Goal: Task Accomplishment & Management: Manage account settings

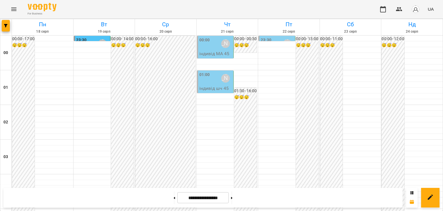
scroll to position [538, 0]
click at [233, 197] on icon at bounding box center [231, 198] width 1 height 2
click at [174, 198] on icon at bounding box center [174, 198] width 1 height 2
type input "**********"
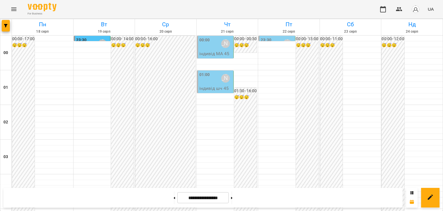
scroll to position [682, 0]
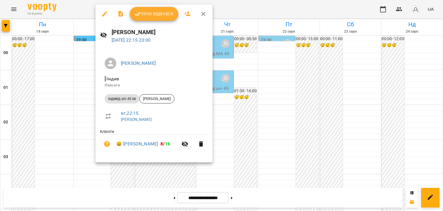
drag, startPoint x: 161, startPoint y: 14, endPoint x: 170, endPoint y: 17, distance: 9.3
click at [161, 14] on span "Урок відбувся" at bounding box center [153, 13] width 39 height 7
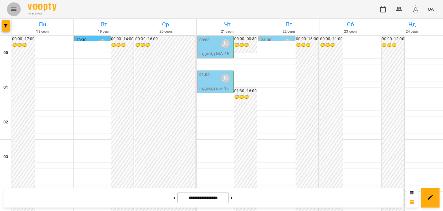
click at [14, 8] on icon "Menu" at bounding box center [13, 9] width 7 height 7
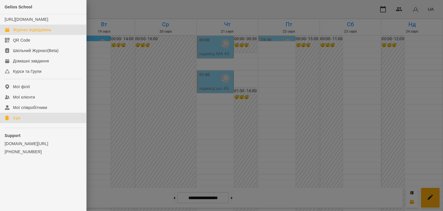
click at [15, 121] on div "Ігри" at bounding box center [16, 118] width 7 height 6
